Goal: Transaction & Acquisition: Download file/media

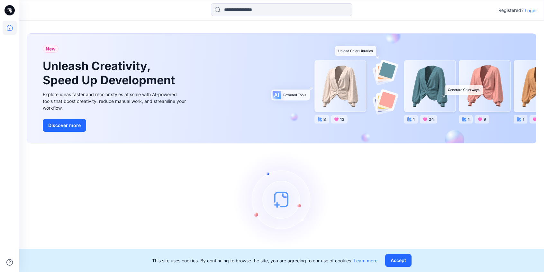
click at [530, 11] on p "Login" at bounding box center [531, 10] width 12 height 7
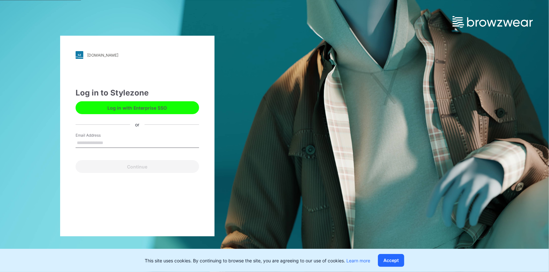
click at [106, 142] on input "Email Address" at bounding box center [137, 143] width 123 height 10
type input "**********"
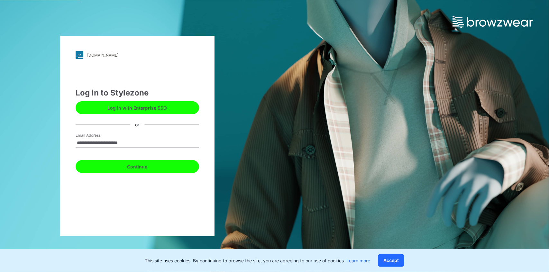
click at [123, 168] on button "Continue" at bounding box center [137, 166] width 123 height 13
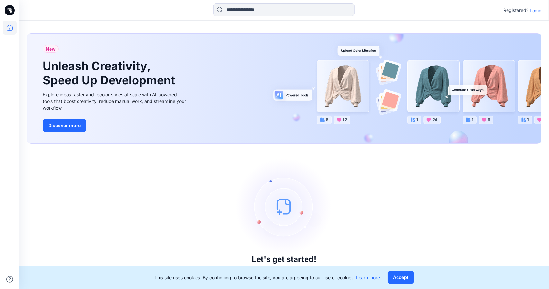
click at [537, 13] on p "Login" at bounding box center [536, 10] width 12 height 7
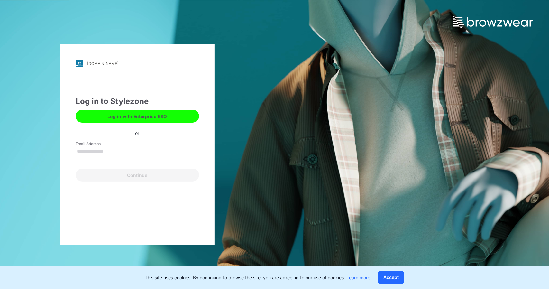
click at [100, 154] on input "Email Address" at bounding box center [137, 152] width 123 height 10
type input "**********"
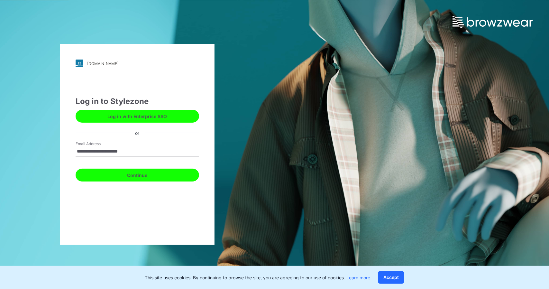
click at [114, 177] on button "Continue" at bounding box center [137, 174] width 123 height 13
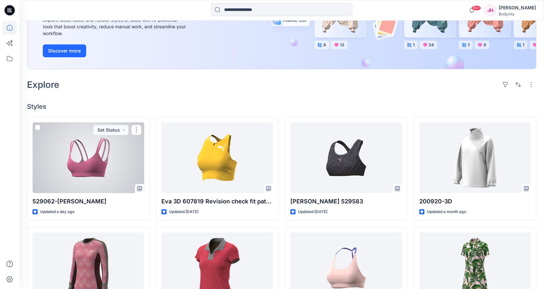
scroll to position [129, 0]
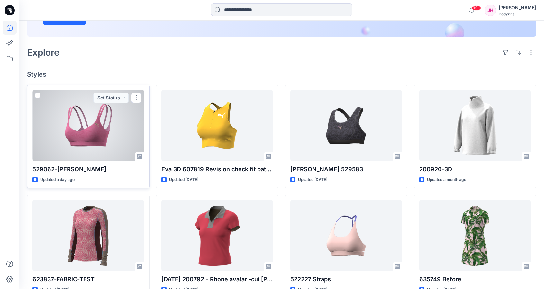
click at [78, 140] on div at bounding box center [88, 125] width 112 height 71
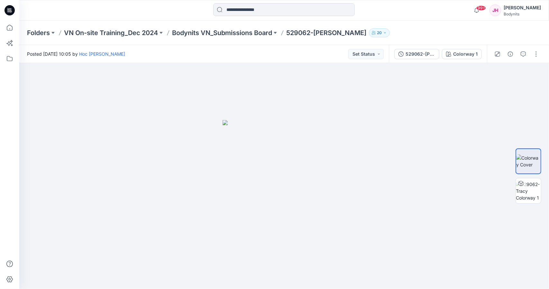
click at [185, 54] on div "Posted [DATE] 10:05 by Hoc [PERSON_NAME] Set Status" at bounding box center [203, 54] width 369 height 18
click at [412, 53] on div "529062-[PERSON_NAME]" at bounding box center [420, 53] width 30 height 7
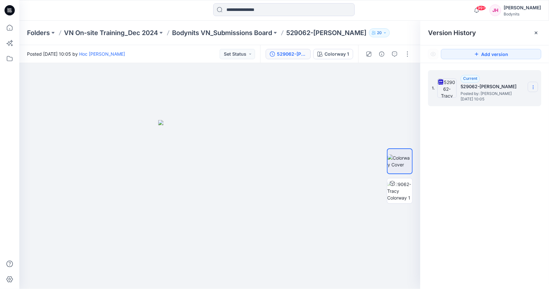
click at [533, 87] on icon at bounding box center [533, 87] width 0 height 0
click at [512, 100] on span "Download Source BW File" at bounding box center [501, 100] width 54 height 8
